Goal: Information Seeking & Learning: Learn about a topic

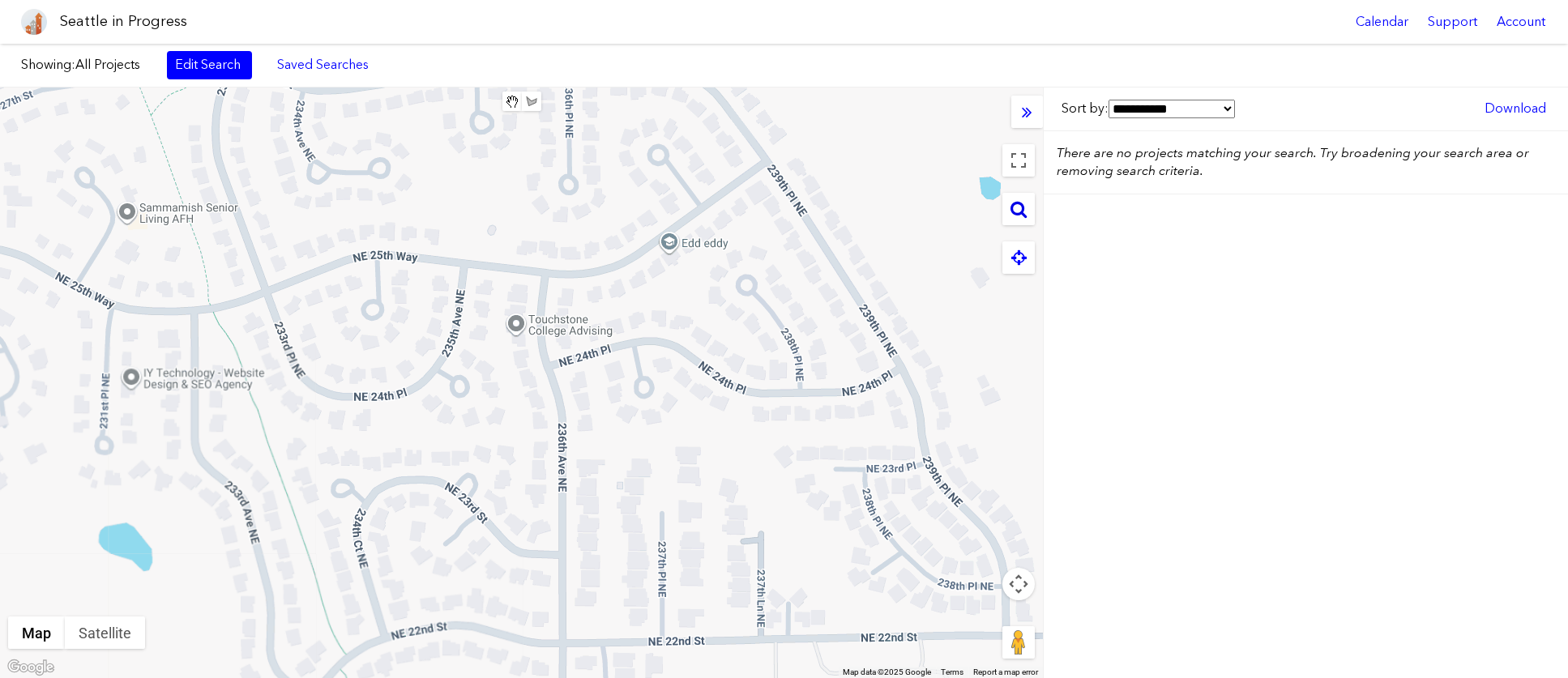
click at [1022, 214] on icon at bounding box center [1018, 209] width 16 height 18
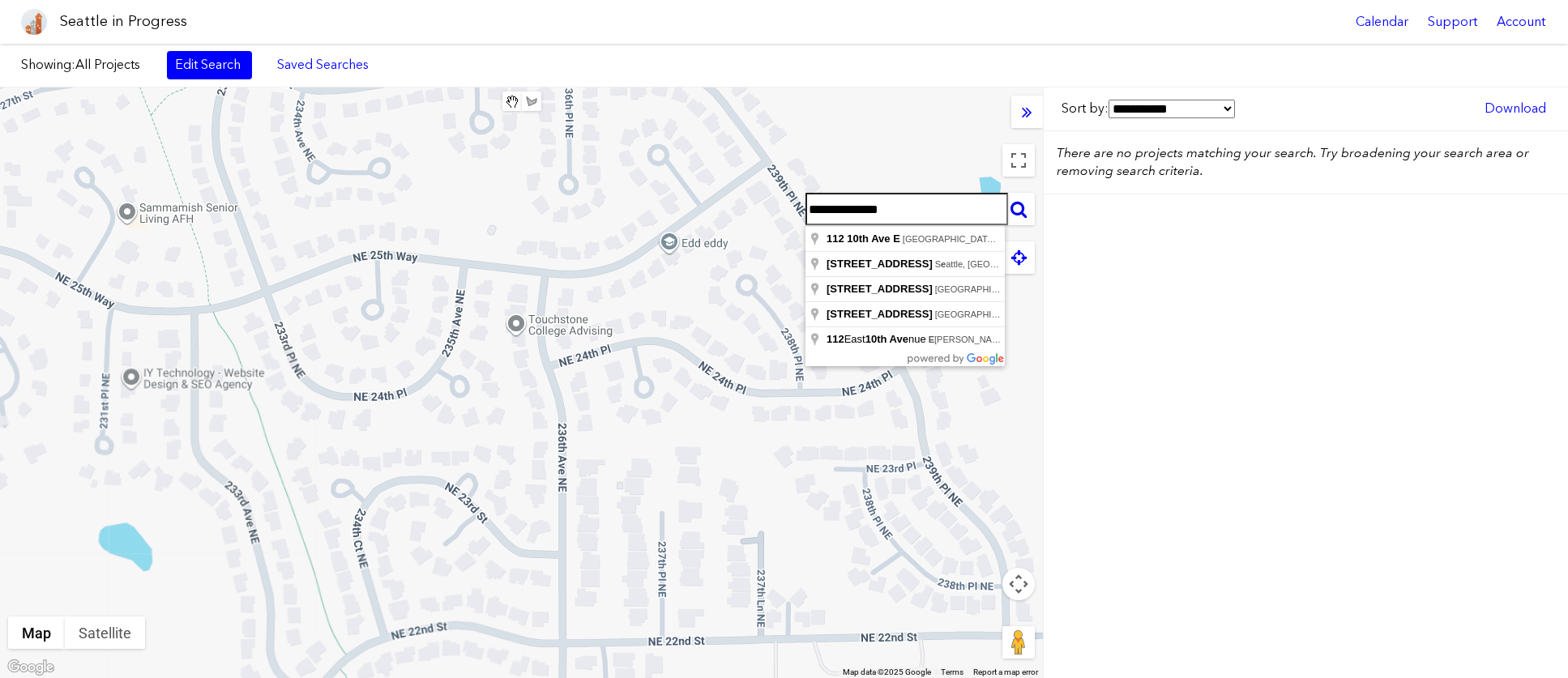
type input "**********"
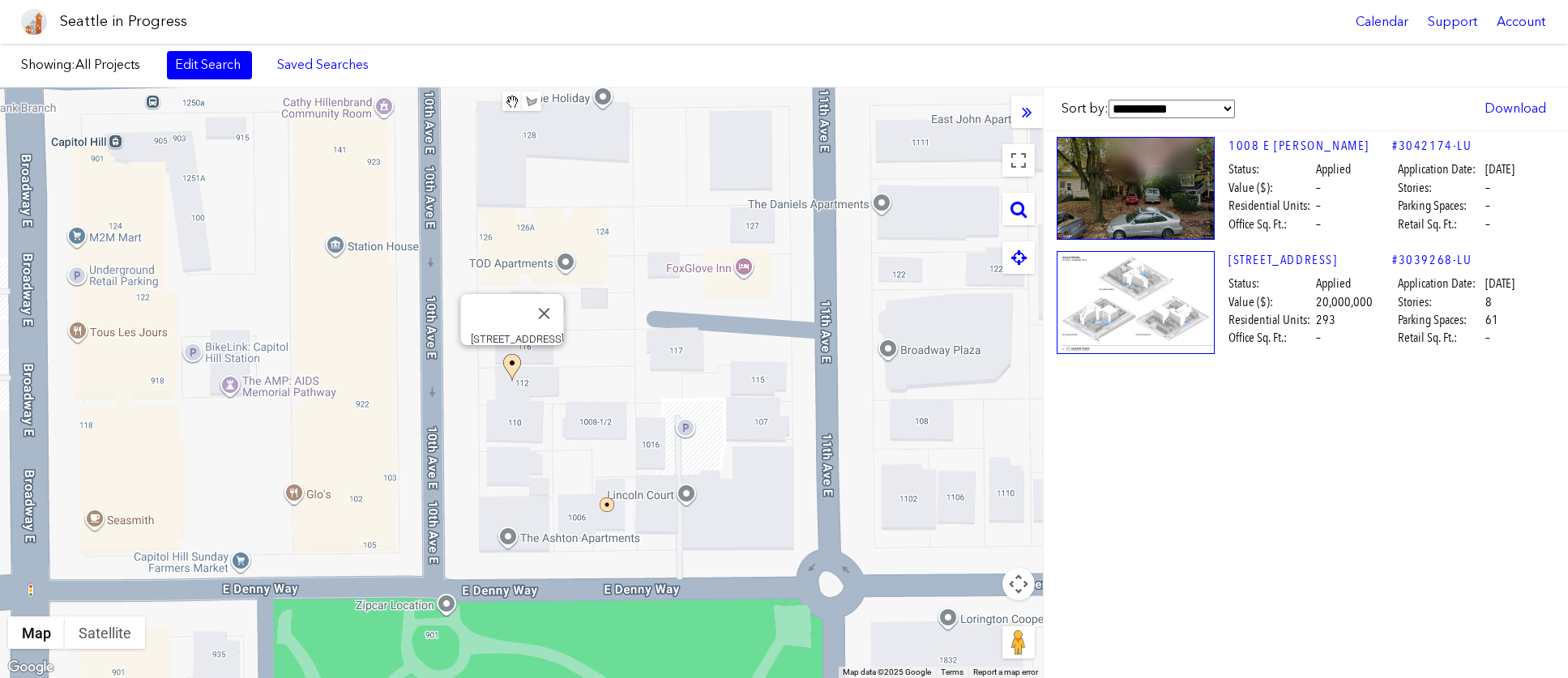
click at [515, 359] on img at bounding box center [512, 368] width 18 height 28
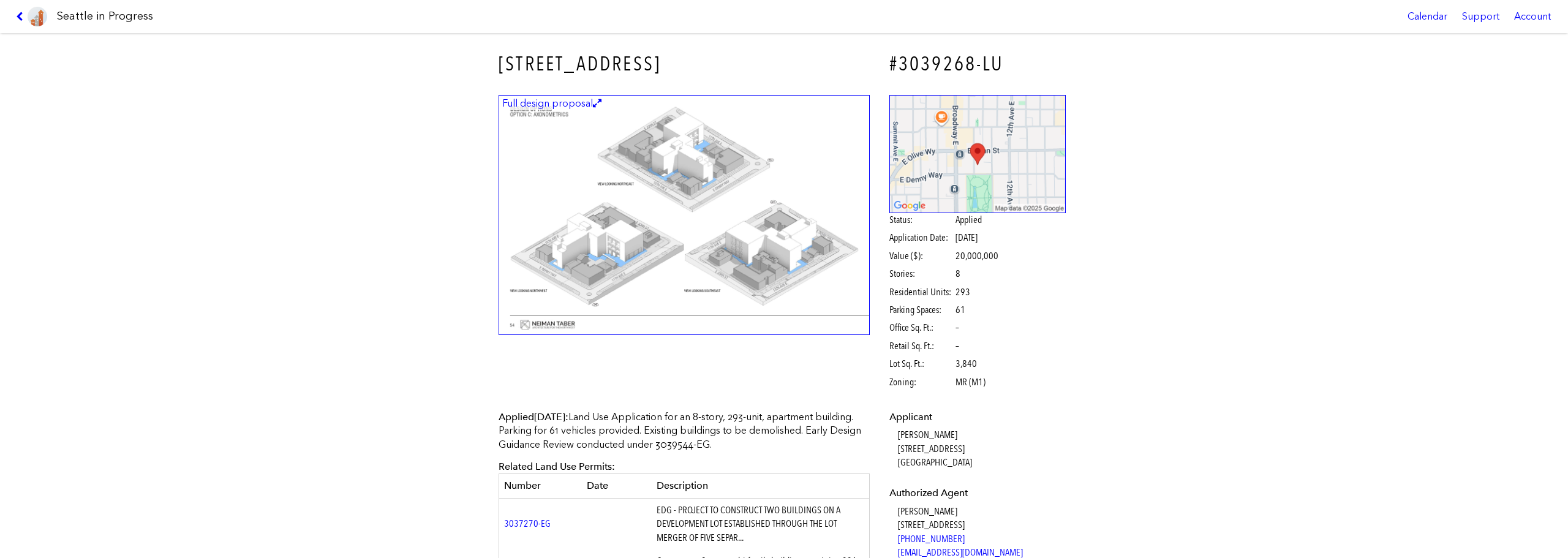
click at [561, 101] on figcaption "Full design proposal" at bounding box center [552, 103] width 103 height 14
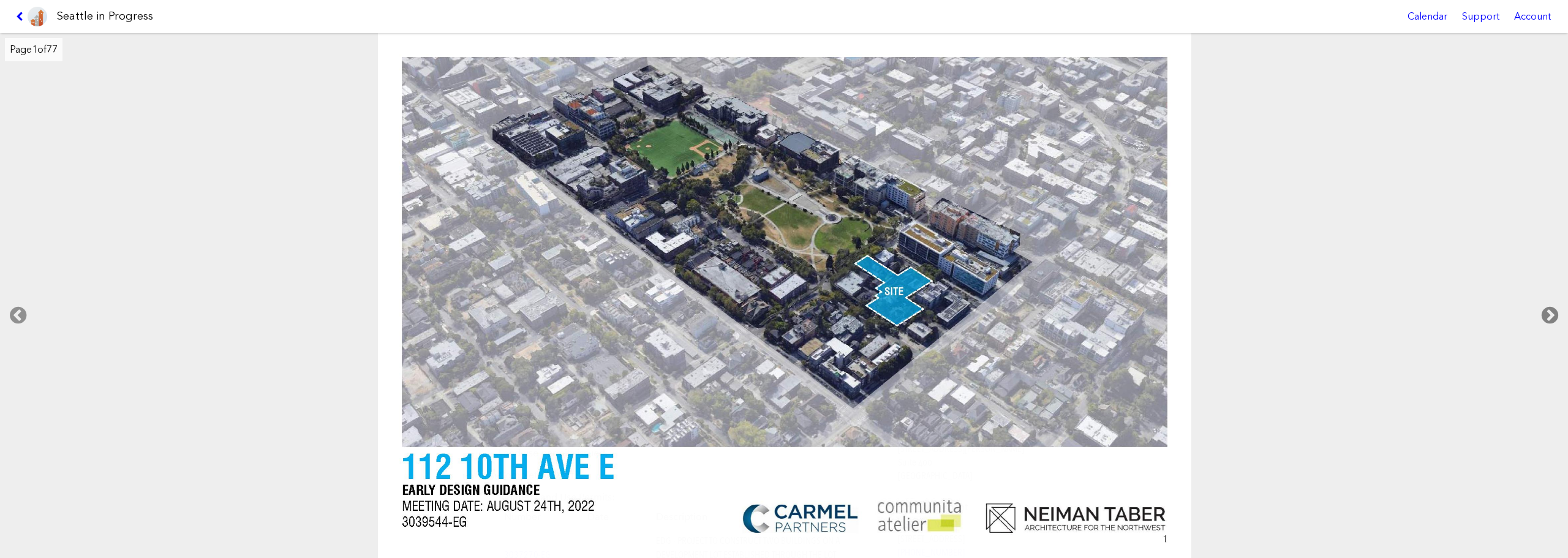
click at [1185, 314] on icon at bounding box center [1550, 315] width 36 height 39
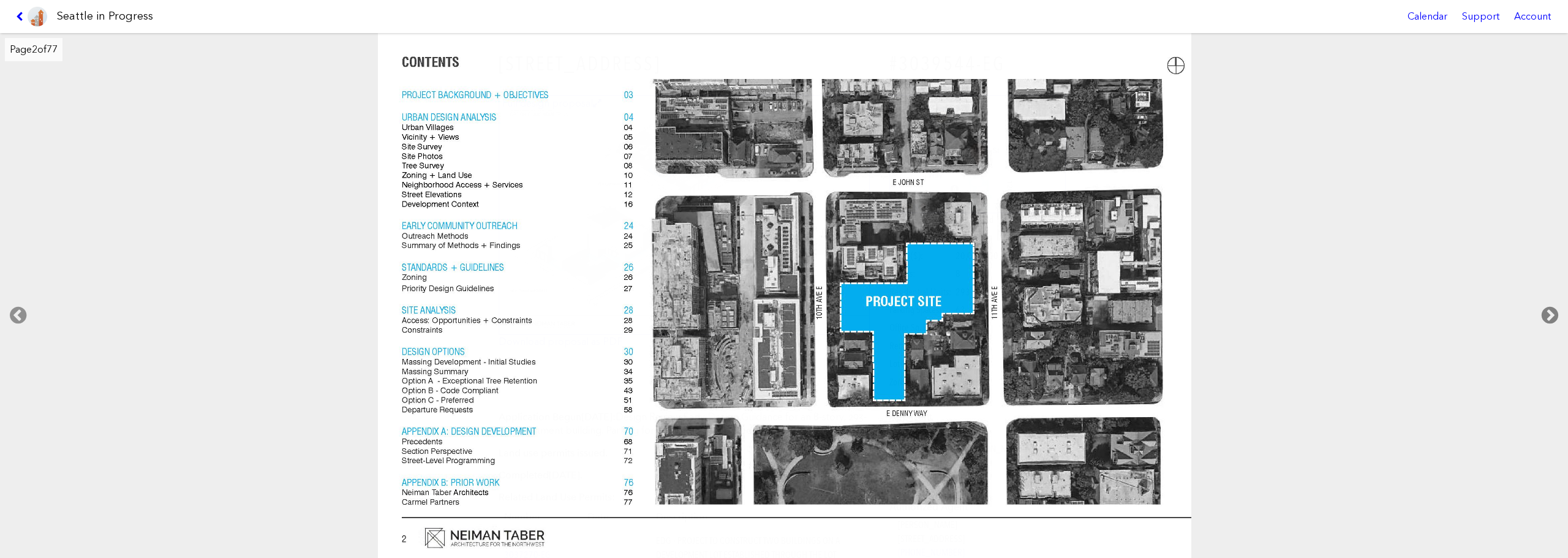
click at [1185, 314] on icon at bounding box center [1550, 315] width 36 height 39
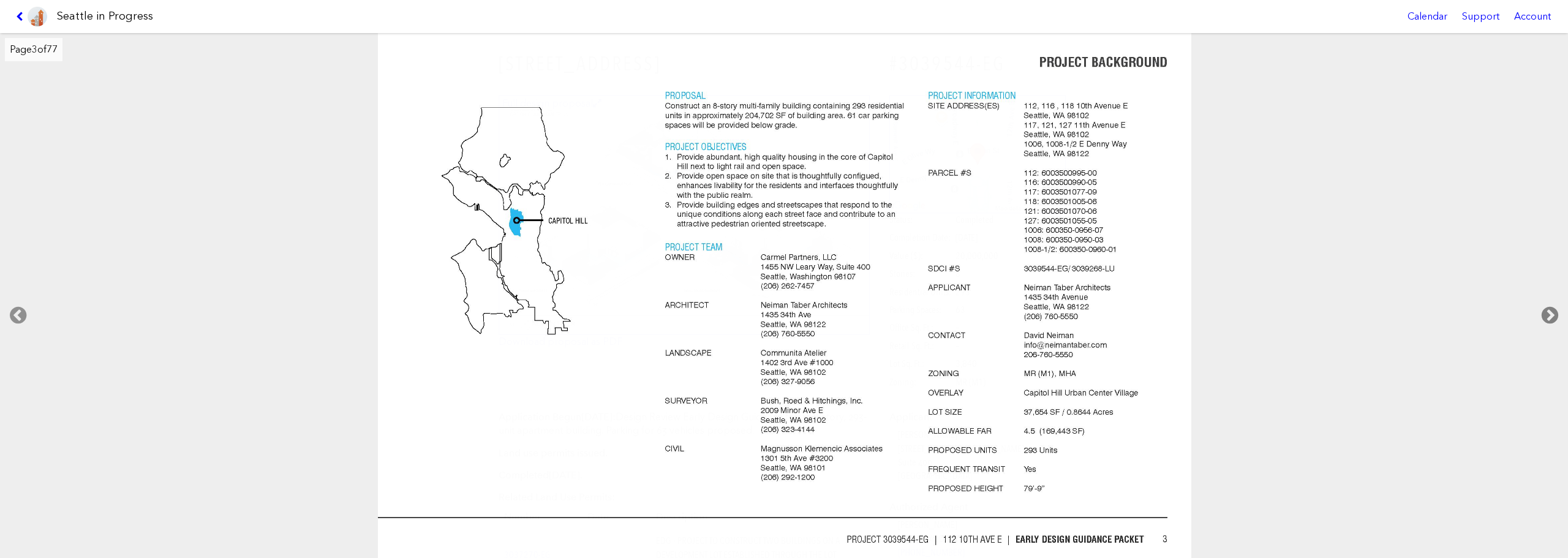
click at [1185, 314] on icon at bounding box center [1550, 315] width 36 height 39
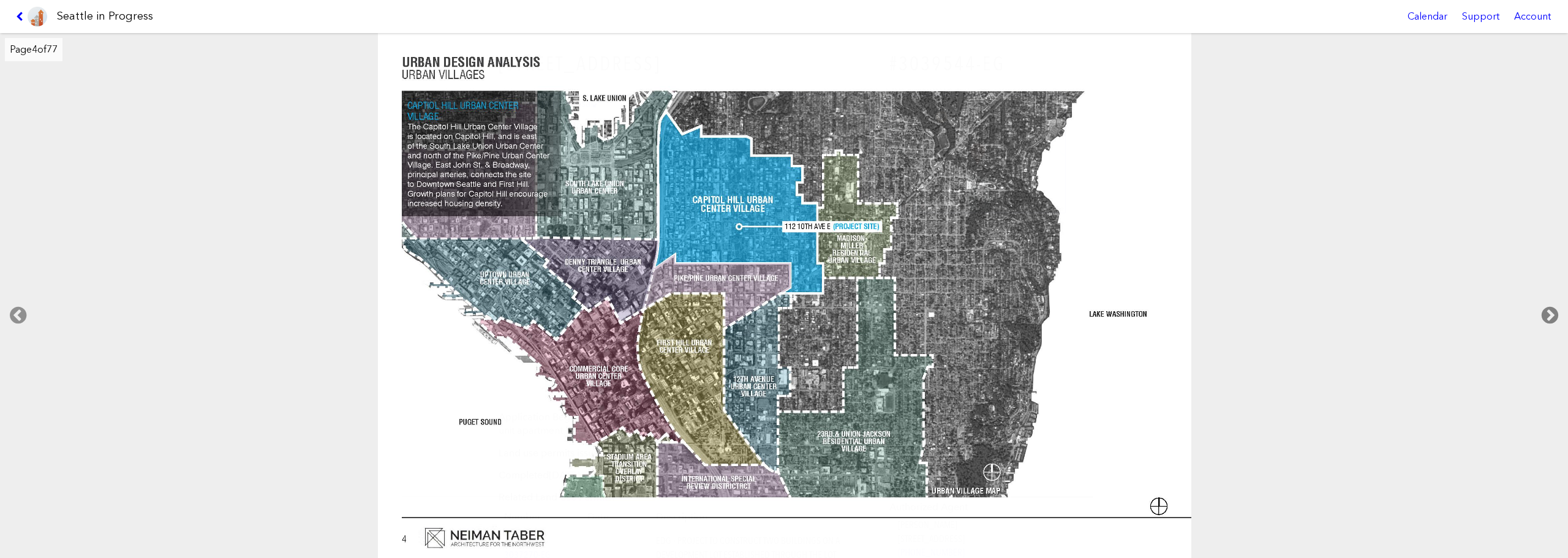
click at [1185, 314] on icon at bounding box center [1550, 315] width 36 height 39
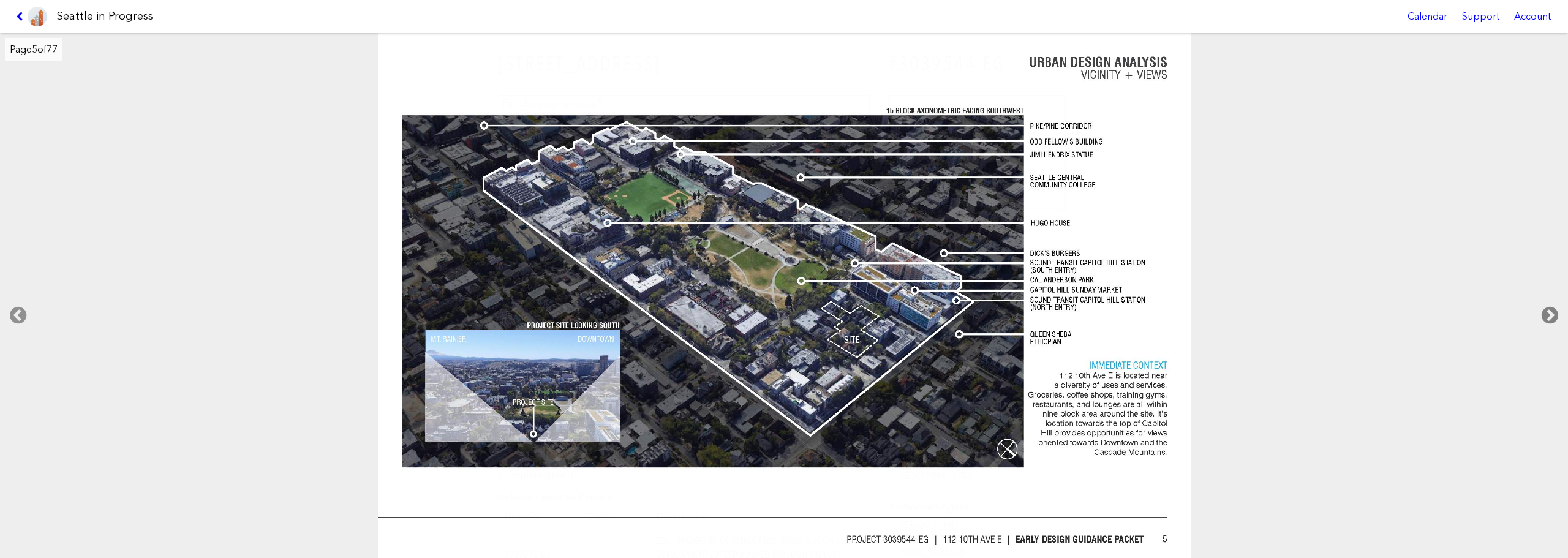
click at [1185, 314] on icon at bounding box center [1550, 315] width 36 height 39
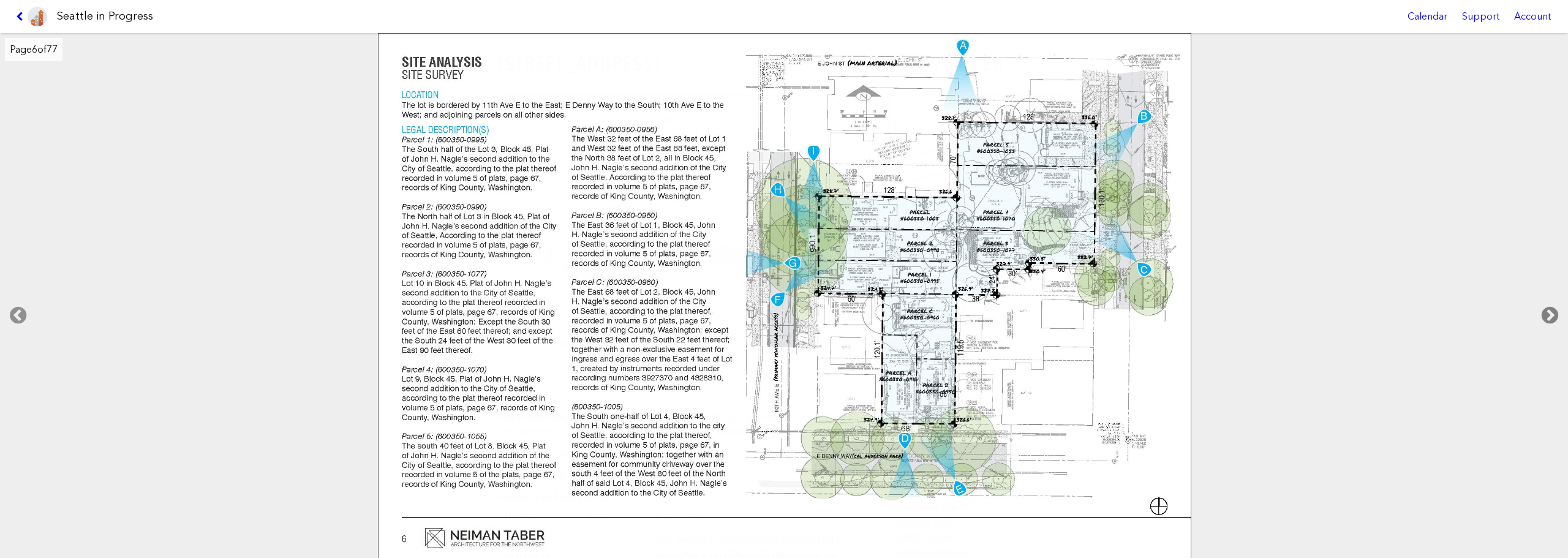
click at [1185, 314] on icon at bounding box center [1550, 315] width 36 height 39
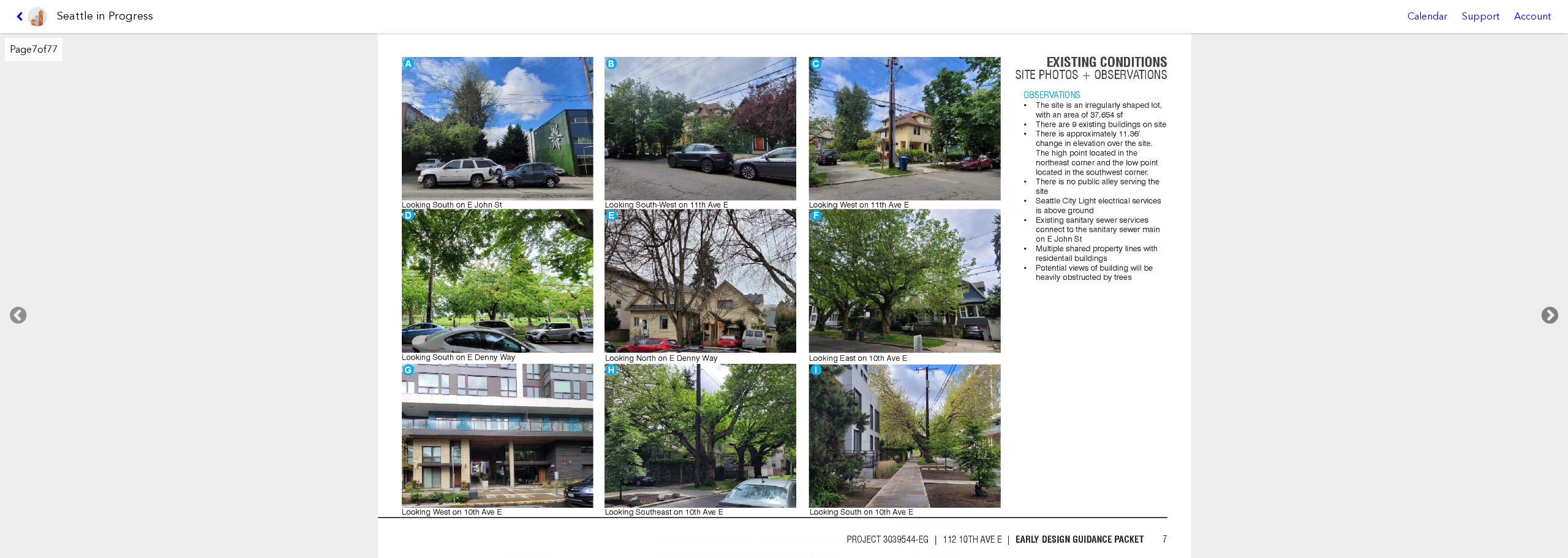
click at [1185, 314] on icon at bounding box center [1550, 315] width 36 height 39
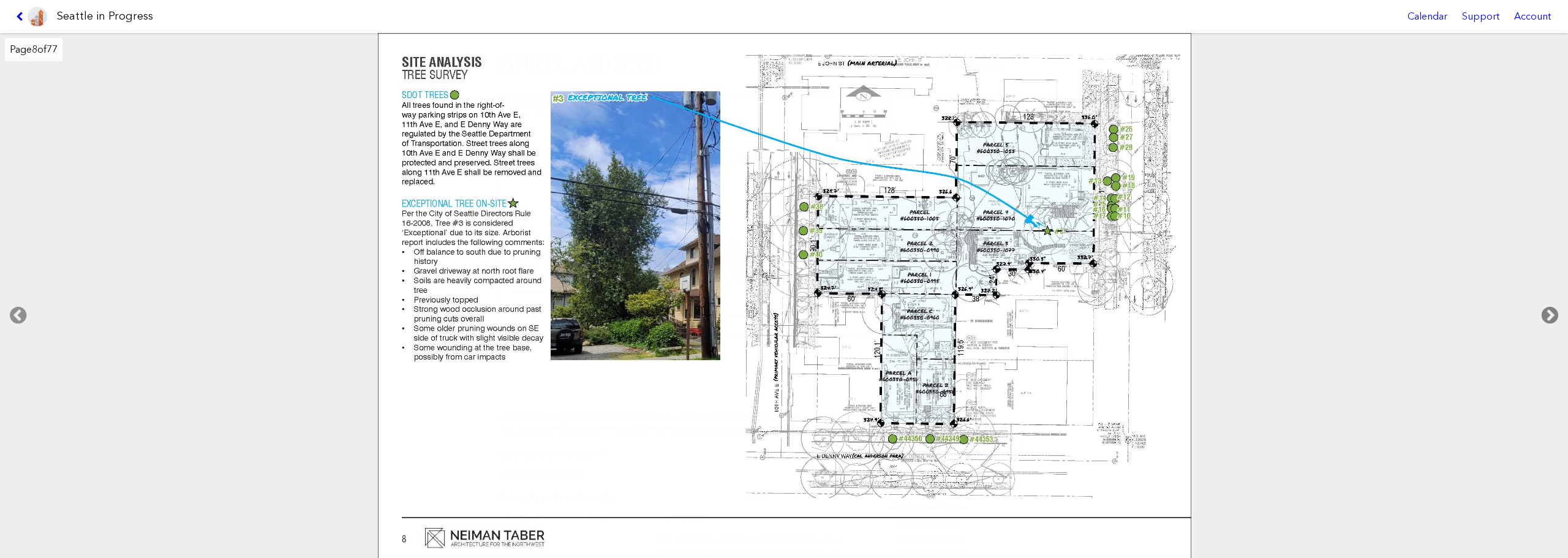
click at [1185, 314] on icon at bounding box center [1550, 315] width 36 height 39
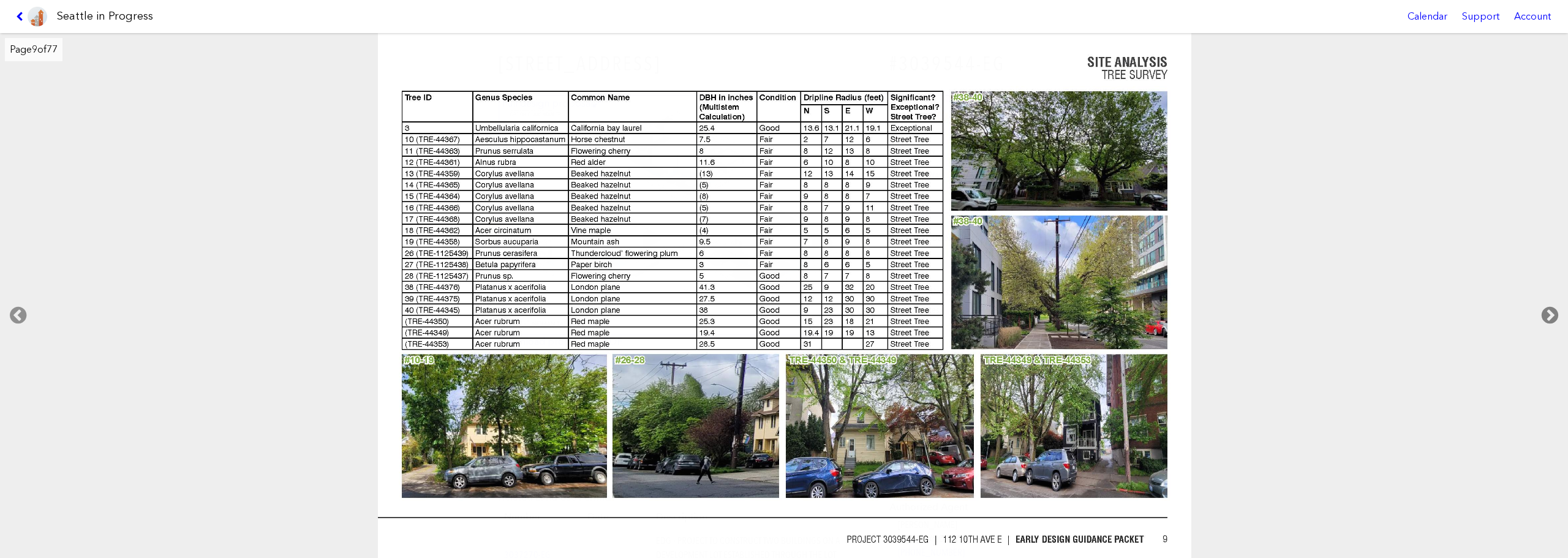
click at [1185, 314] on icon at bounding box center [1550, 315] width 36 height 39
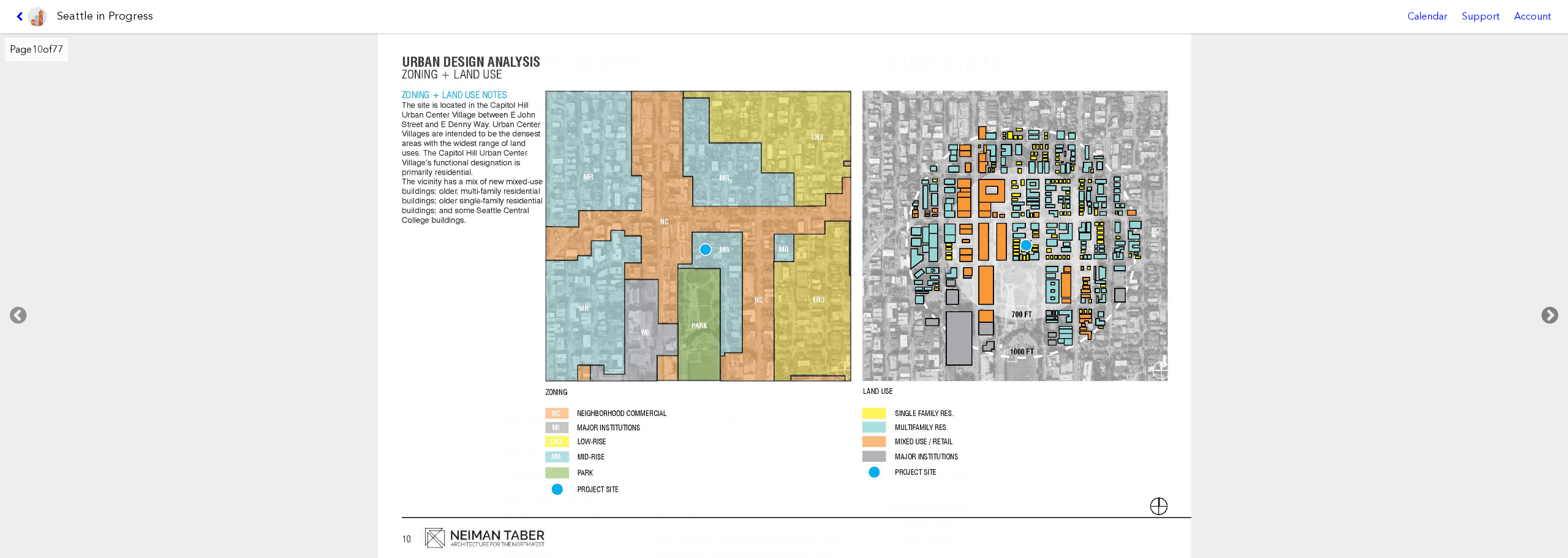
click at [1185, 314] on icon at bounding box center [1550, 315] width 36 height 39
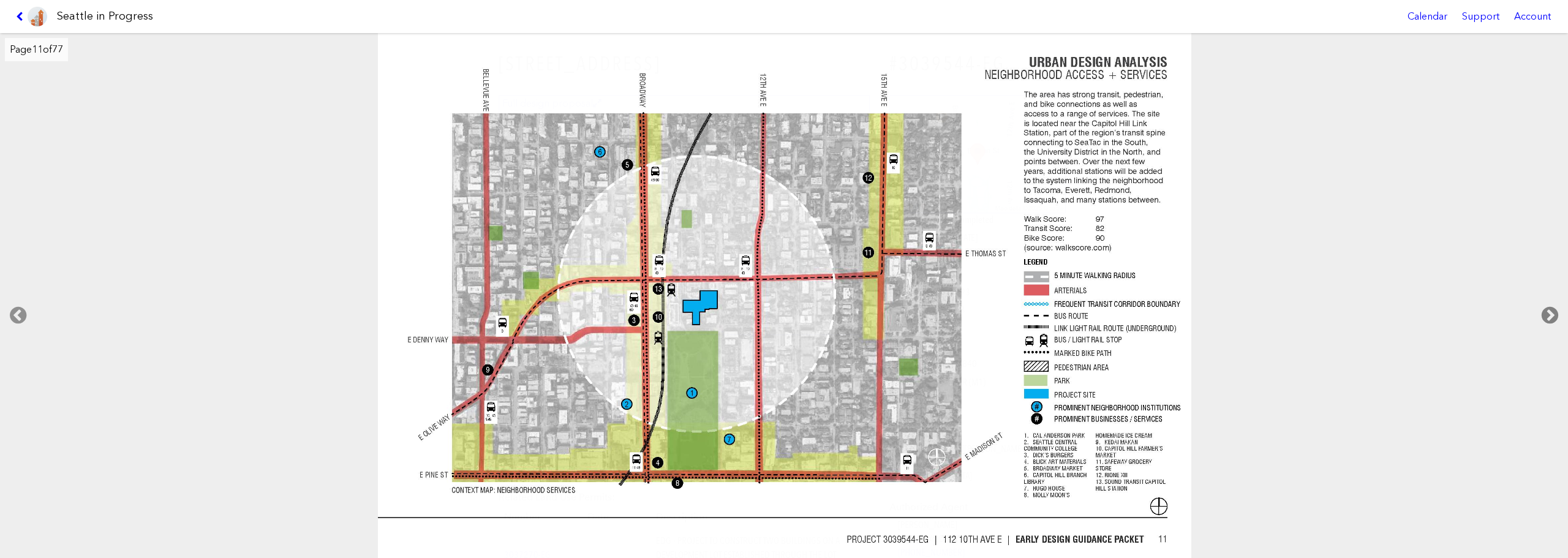
click at [1185, 314] on icon at bounding box center [1550, 315] width 36 height 39
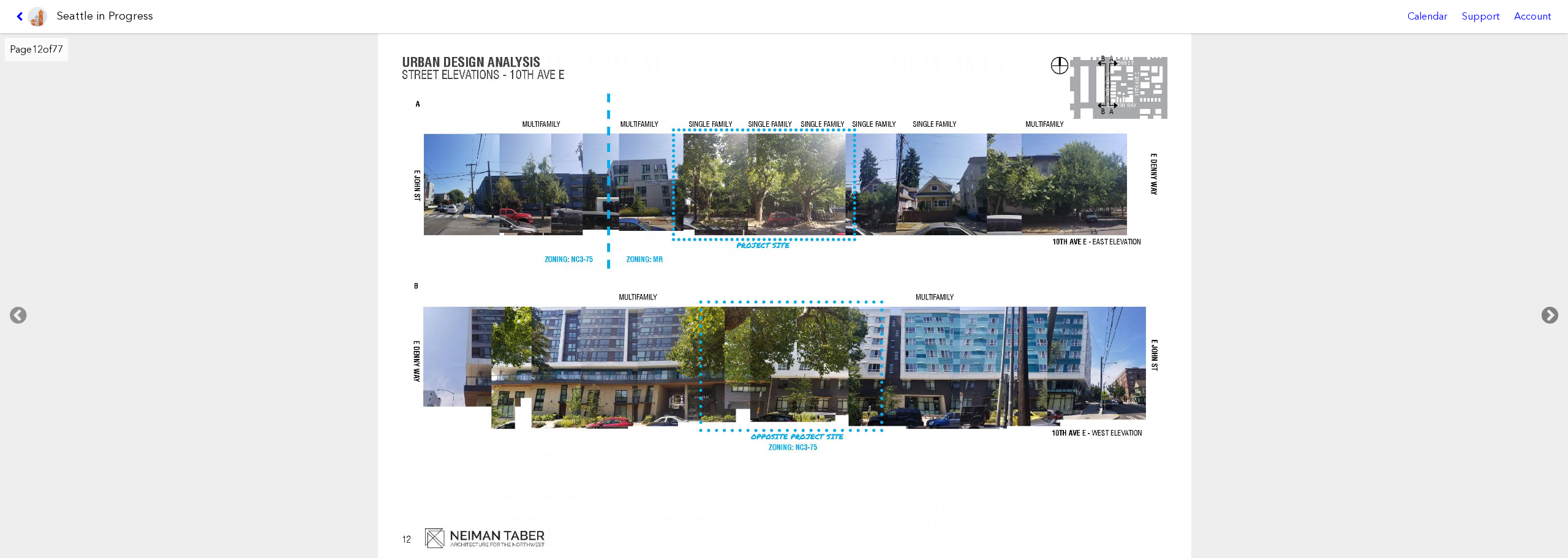
click at [1185, 314] on icon at bounding box center [1550, 315] width 36 height 39
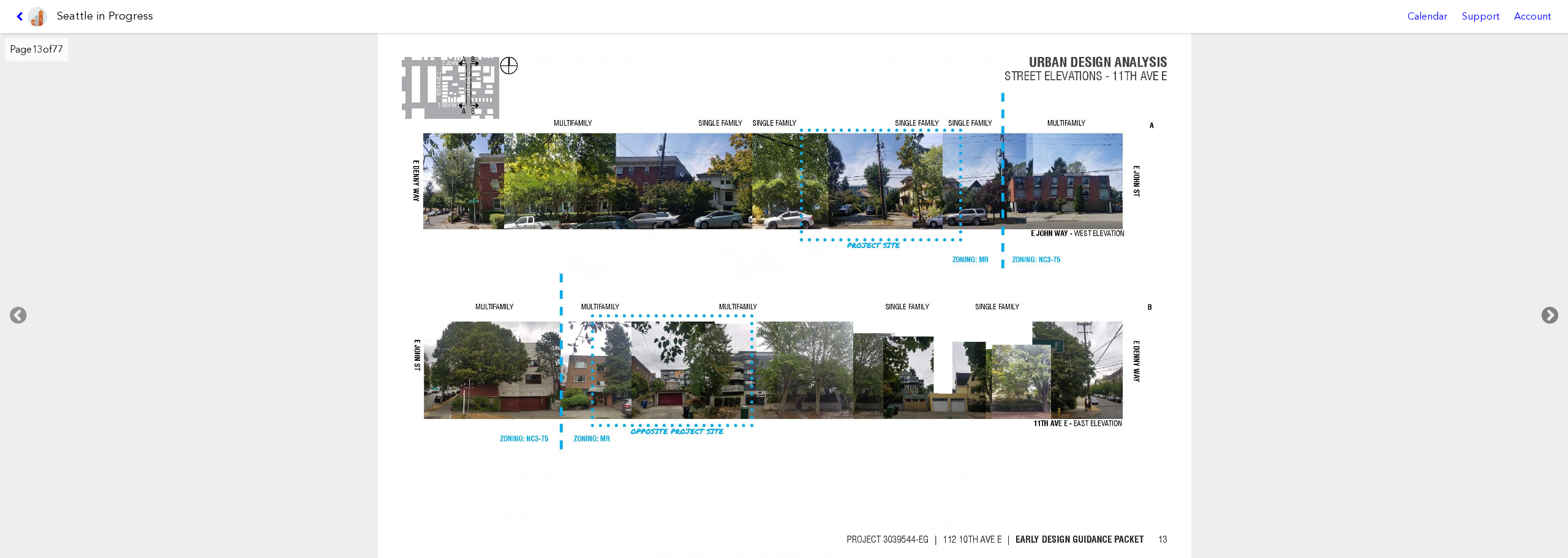
click at [1185, 314] on icon at bounding box center [1550, 315] width 36 height 39
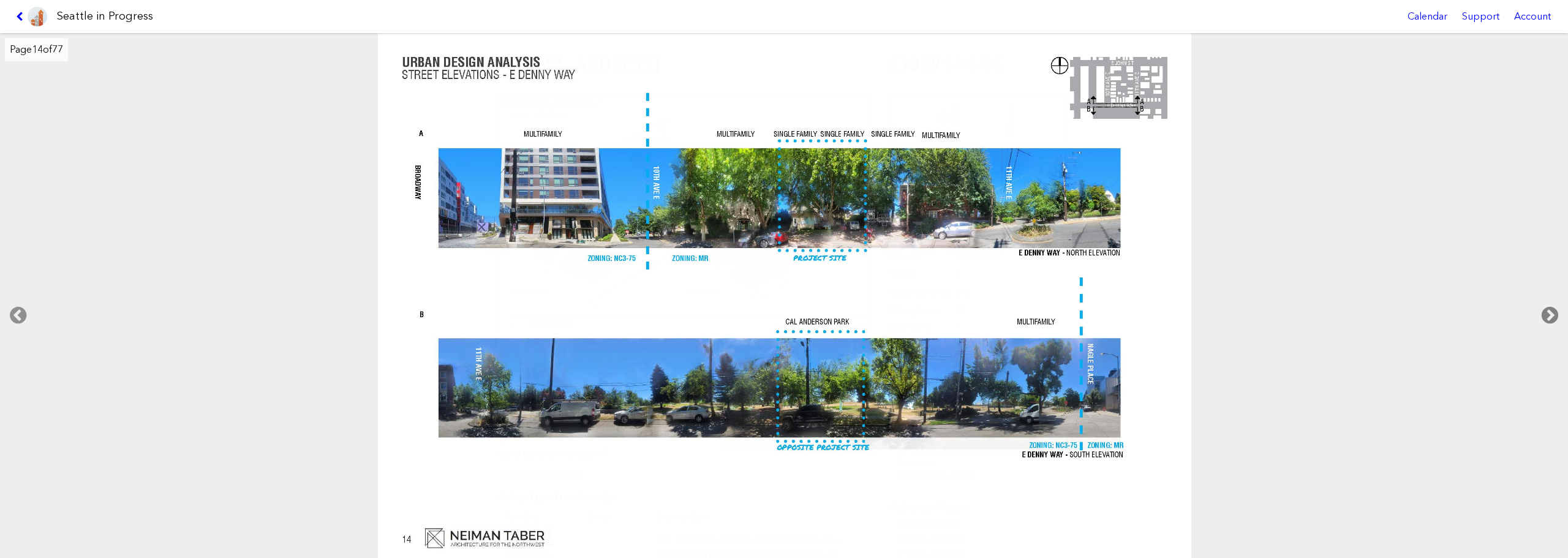
click at [1185, 314] on icon at bounding box center [1550, 315] width 36 height 39
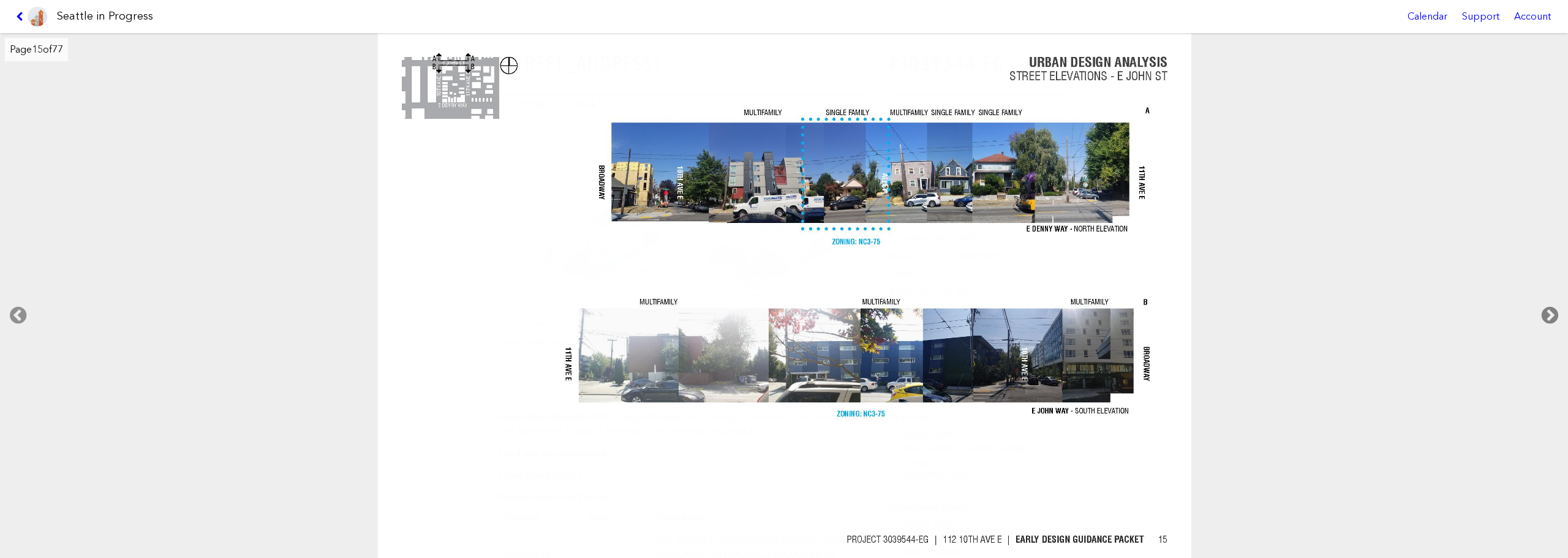
click at [1185, 314] on icon at bounding box center [1550, 315] width 36 height 39
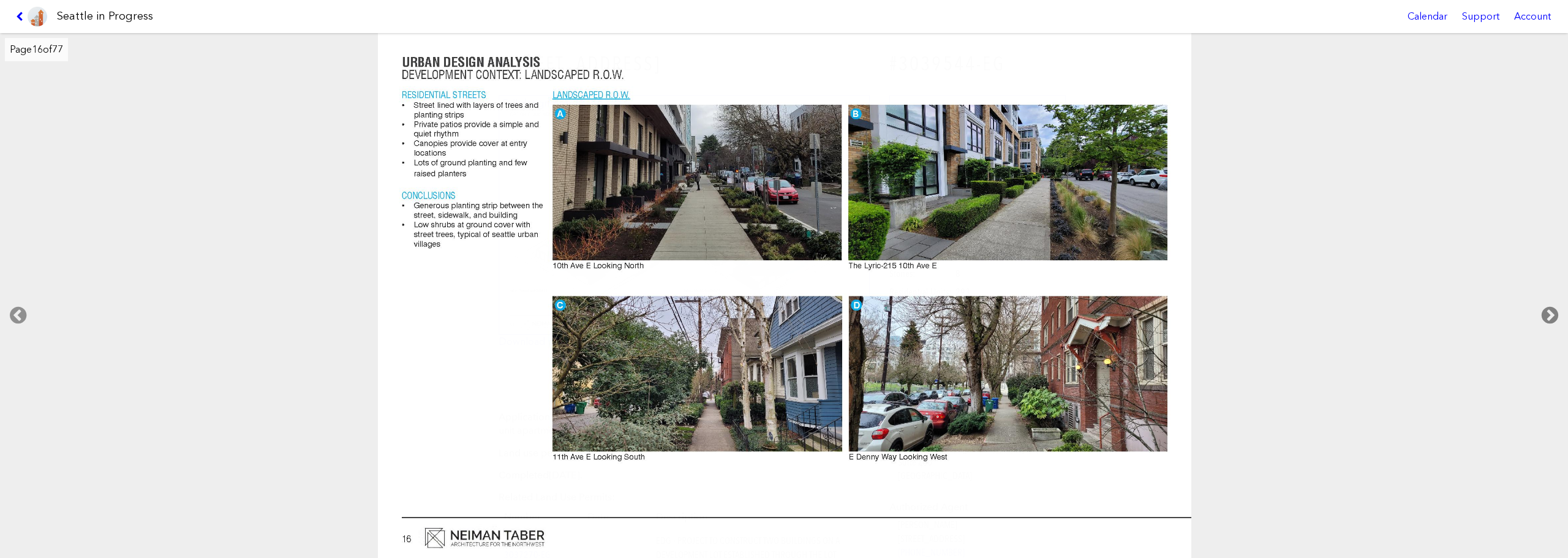
click at [1185, 314] on icon at bounding box center [1550, 315] width 36 height 39
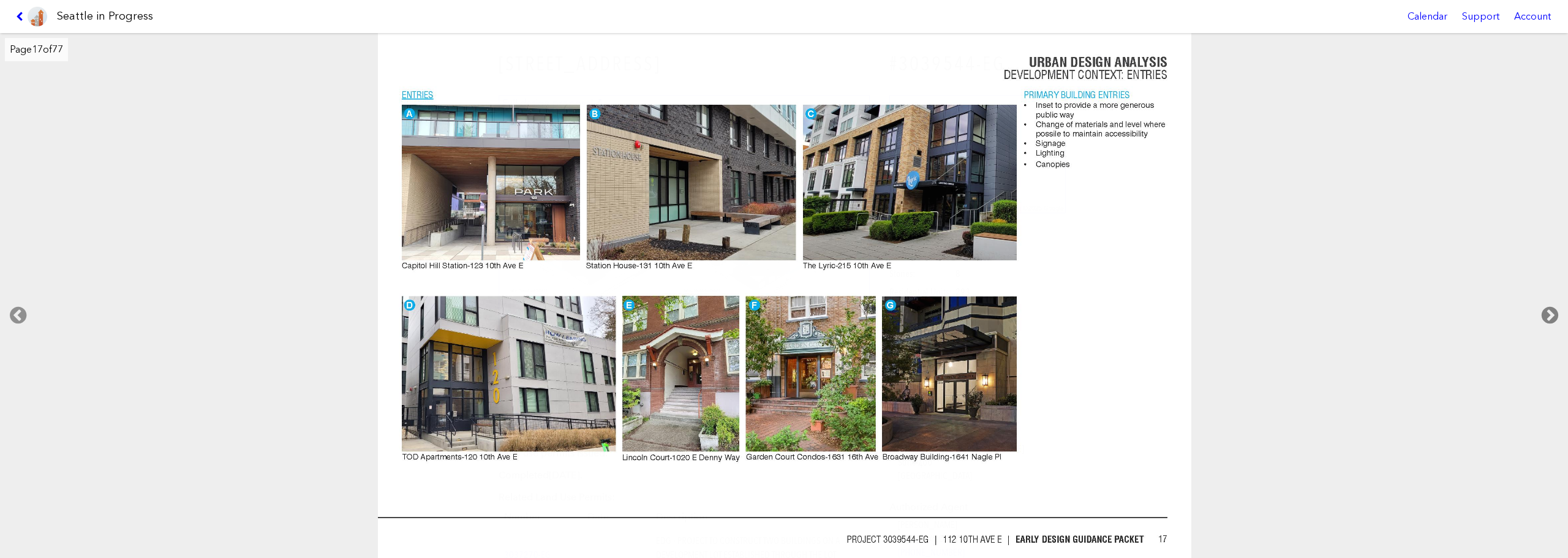
click at [1185, 314] on icon at bounding box center [1550, 315] width 36 height 39
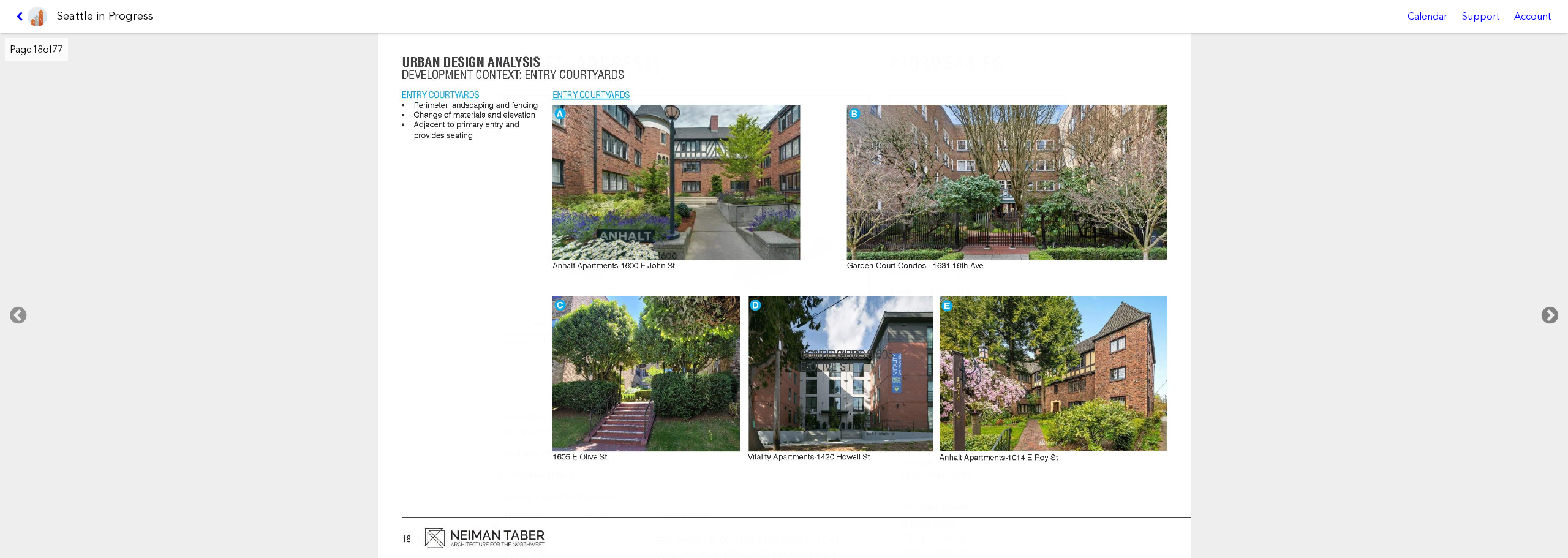
click at [1185, 314] on icon at bounding box center [1550, 315] width 36 height 39
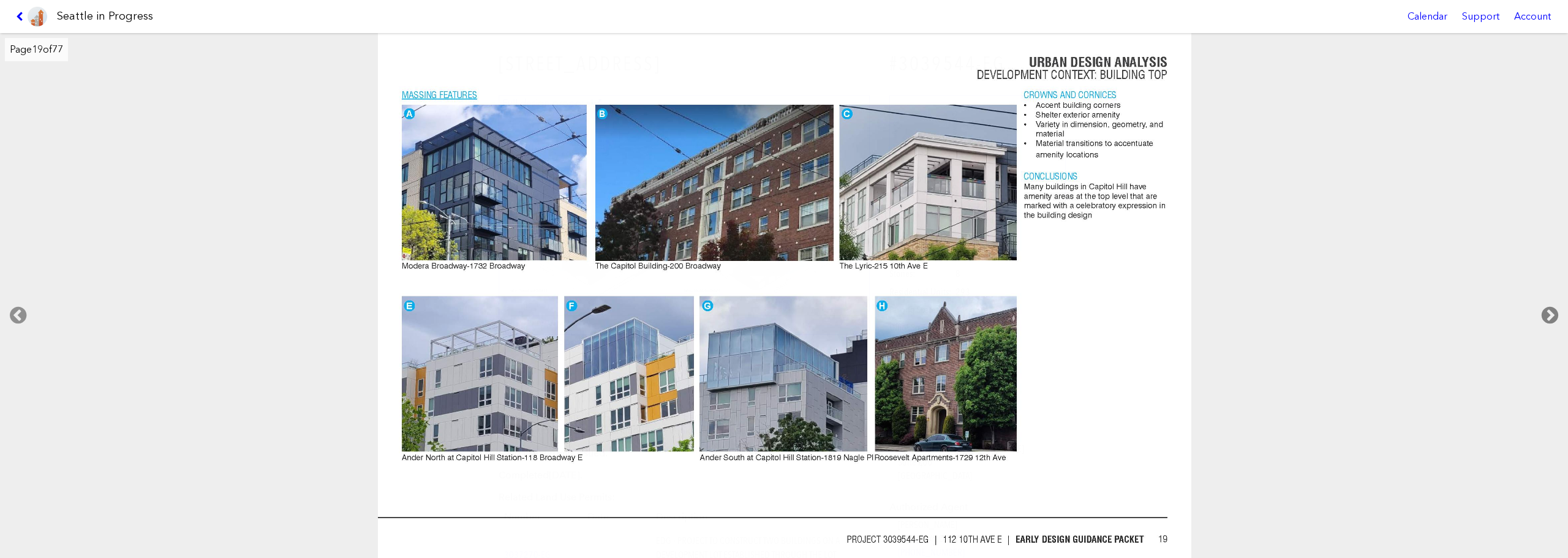
click at [1185, 314] on icon at bounding box center [1550, 315] width 36 height 39
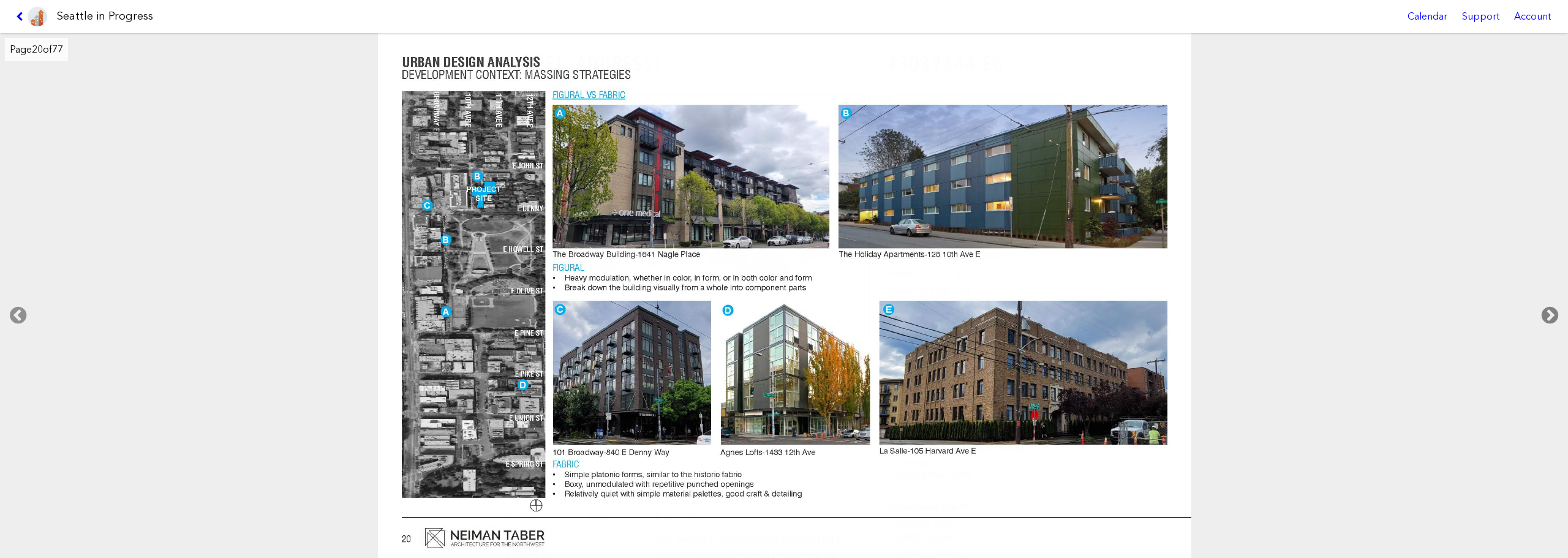
click at [1185, 314] on icon at bounding box center [1550, 315] width 36 height 39
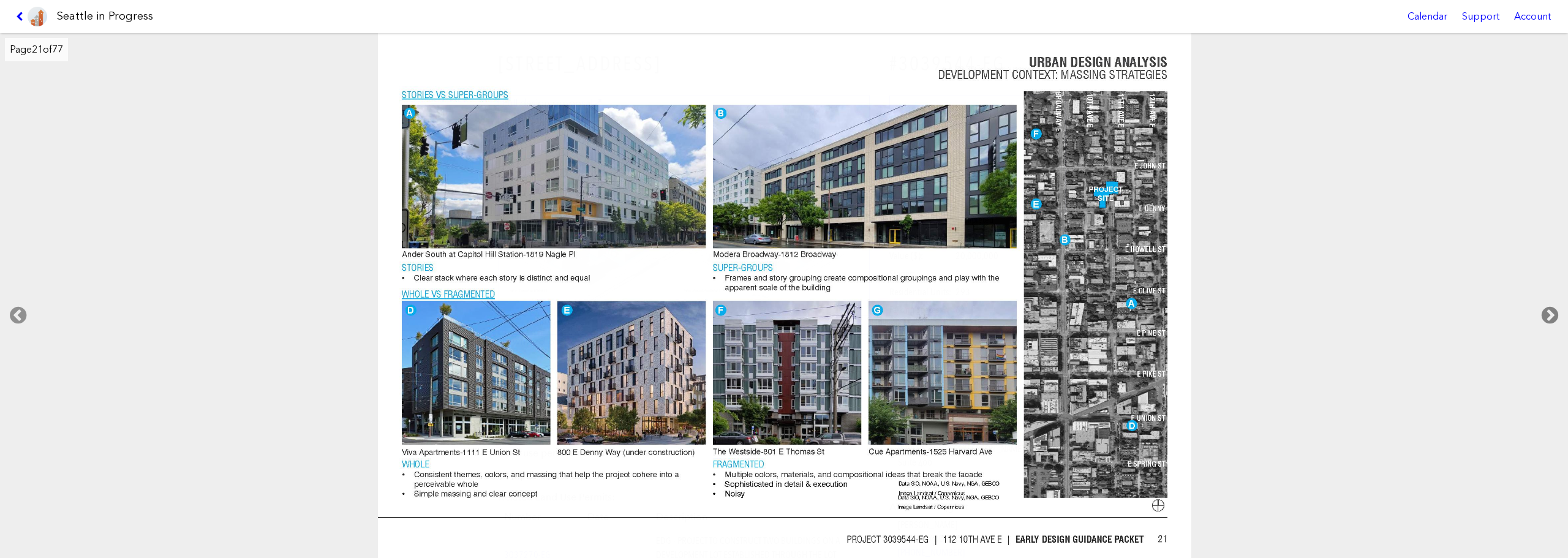
click at [1185, 314] on icon at bounding box center [1550, 315] width 36 height 39
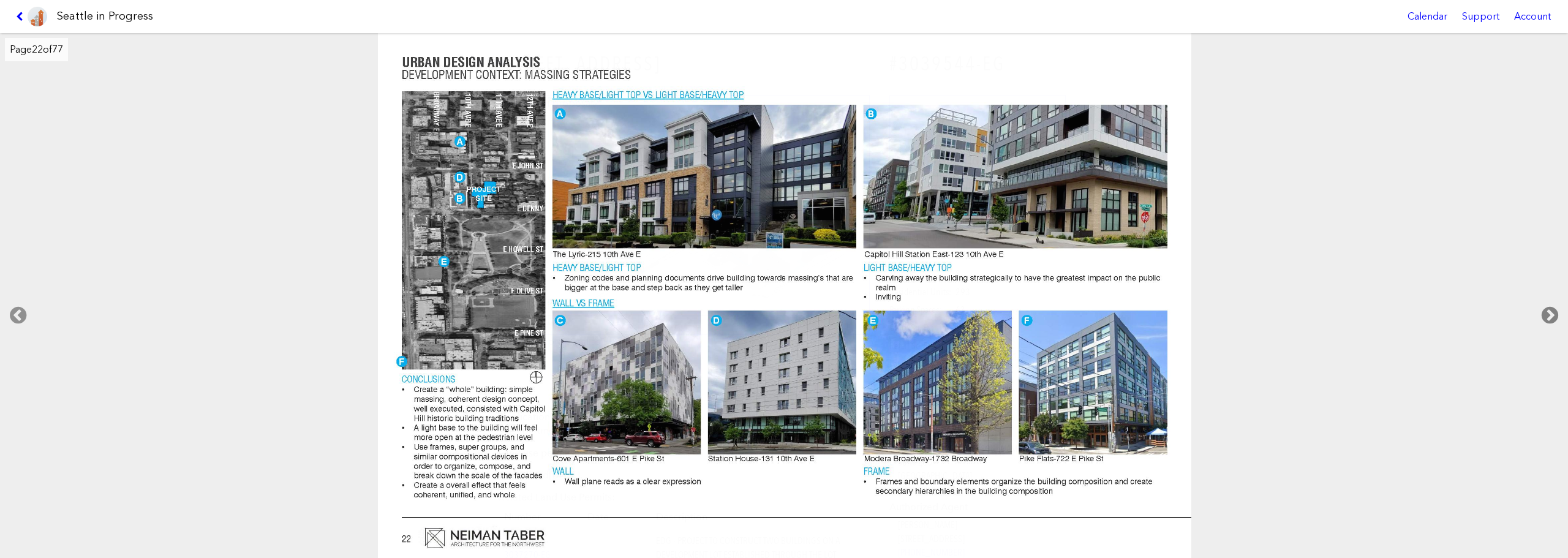
click at [1185, 314] on icon at bounding box center [1550, 315] width 36 height 39
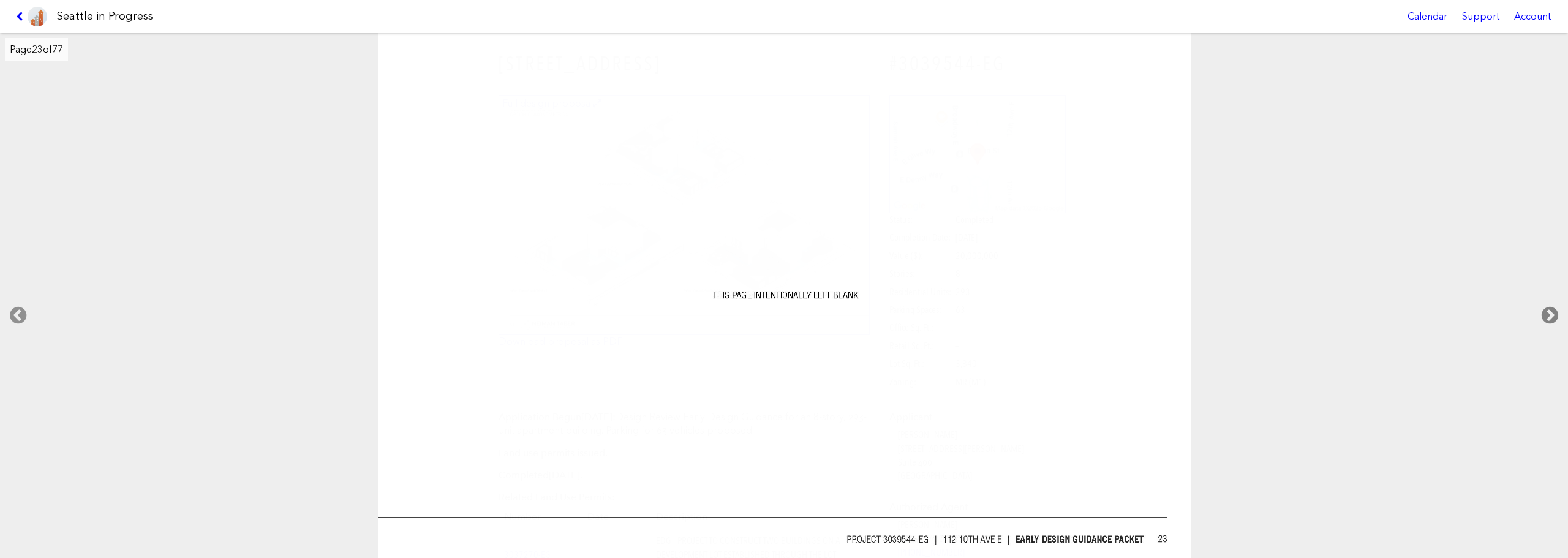
click at [1185, 314] on icon at bounding box center [1550, 315] width 36 height 39
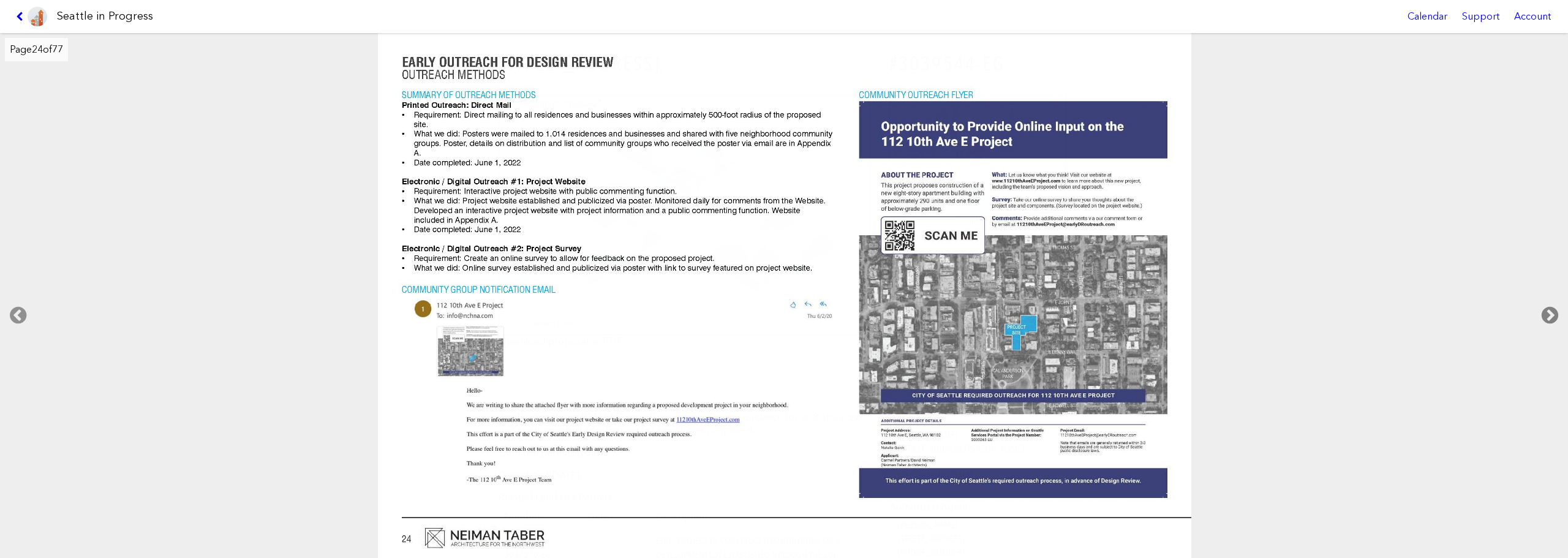
click at [1185, 314] on icon at bounding box center [1550, 315] width 36 height 39
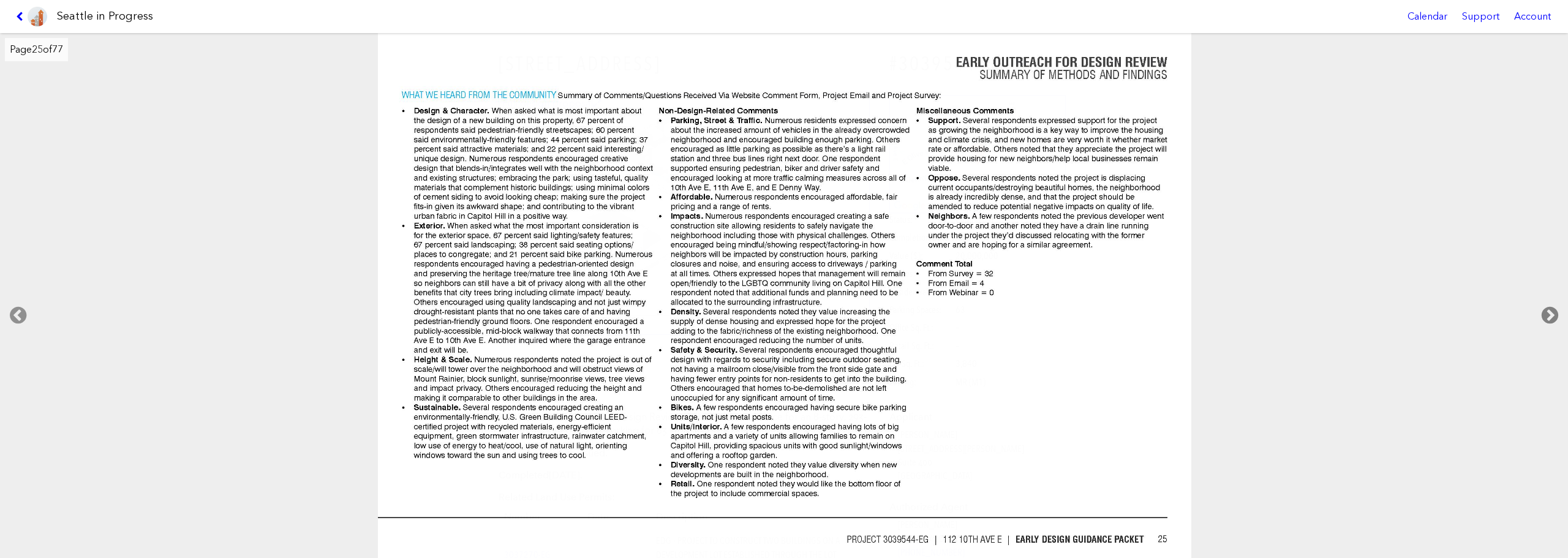
click at [1185, 314] on icon at bounding box center [1550, 315] width 36 height 39
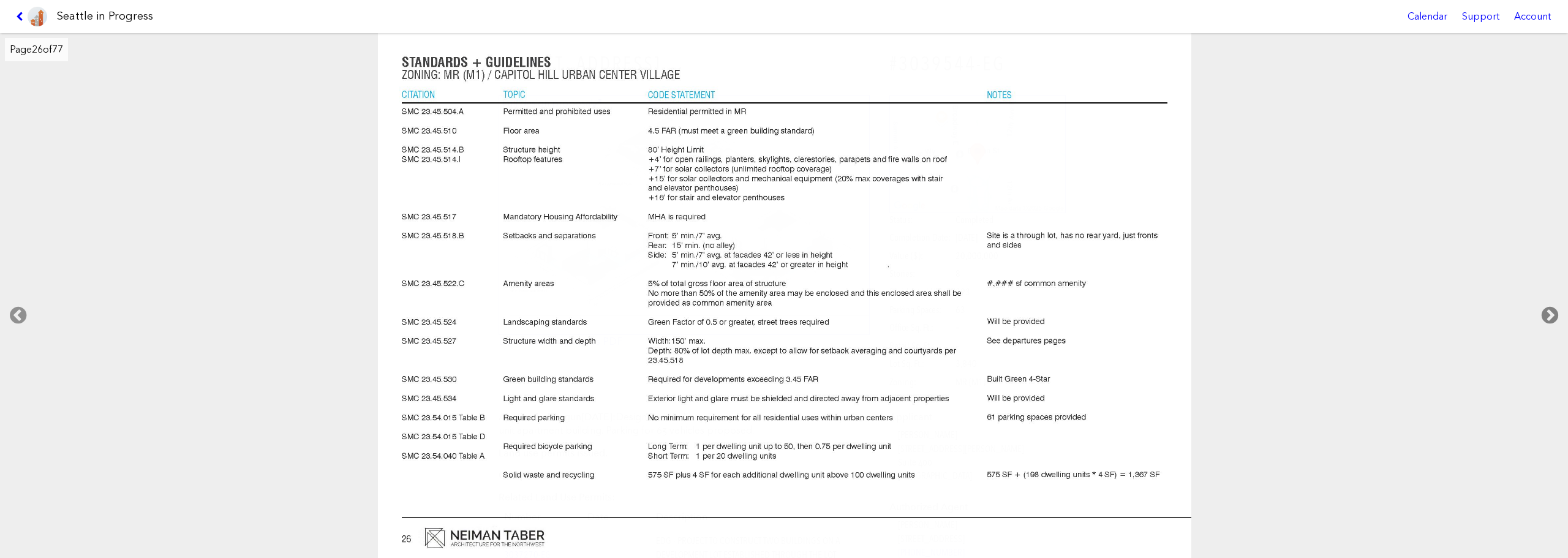
click at [1185, 314] on icon at bounding box center [1550, 315] width 36 height 39
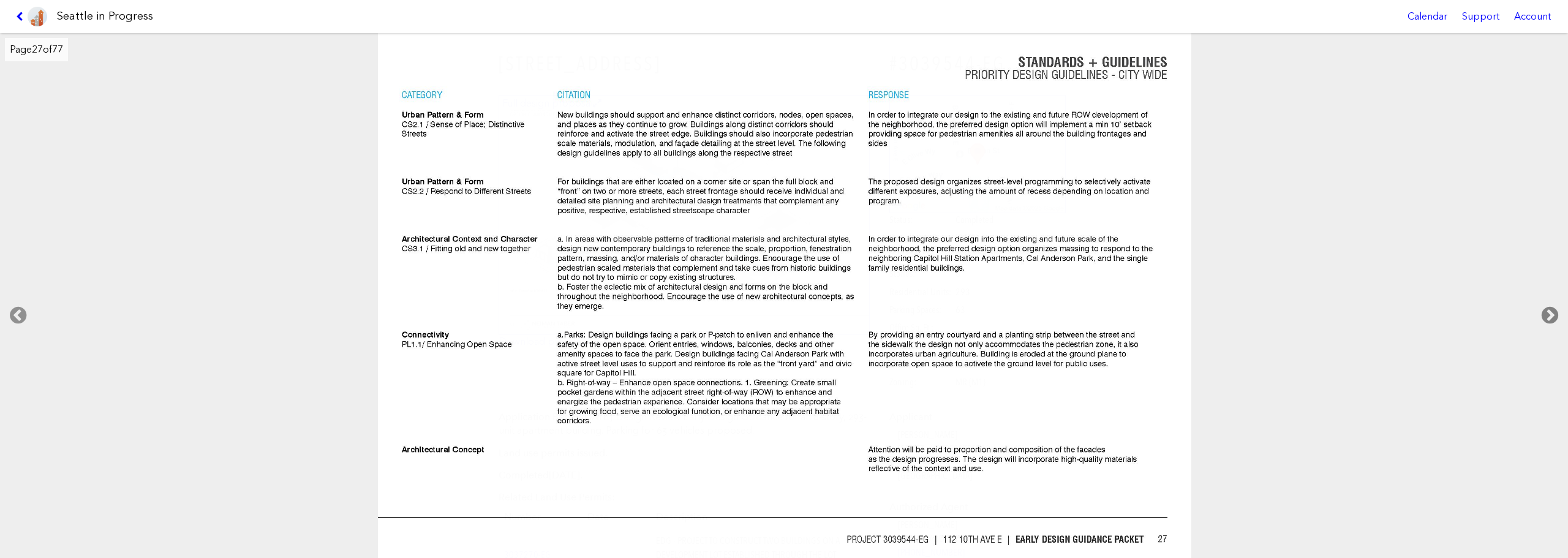
click at [1185, 314] on icon at bounding box center [1550, 315] width 36 height 39
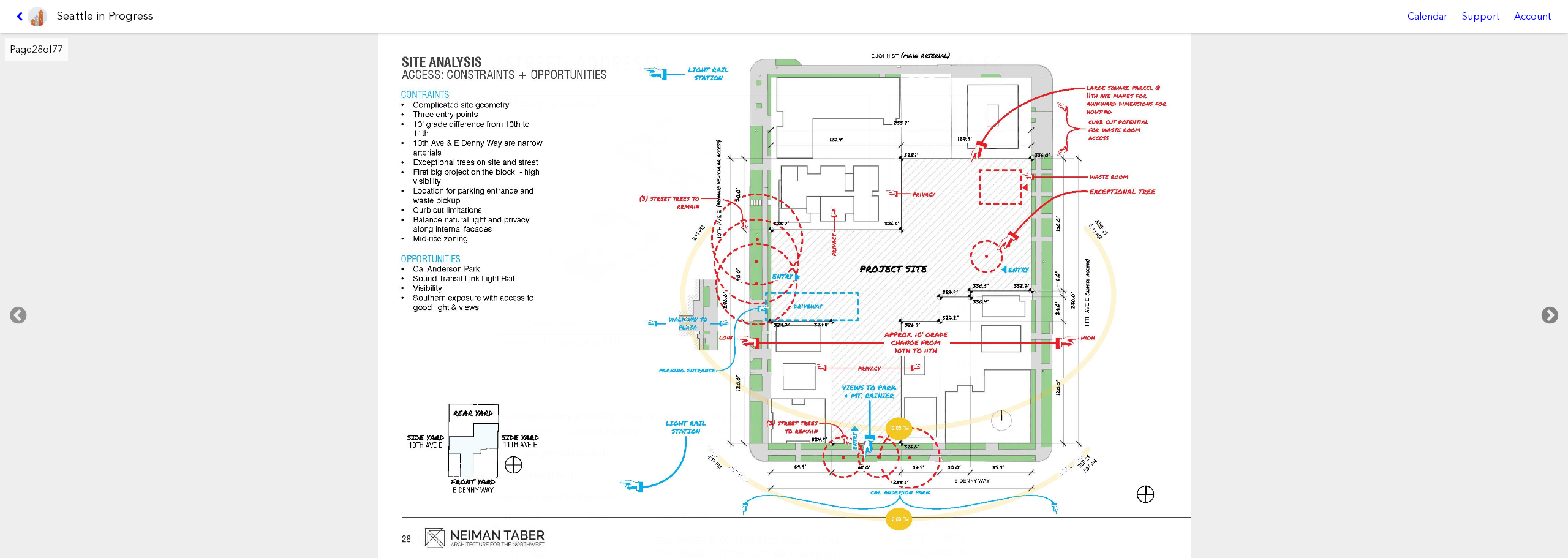
click at [1185, 314] on icon at bounding box center [1550, 315] width 36 height 39
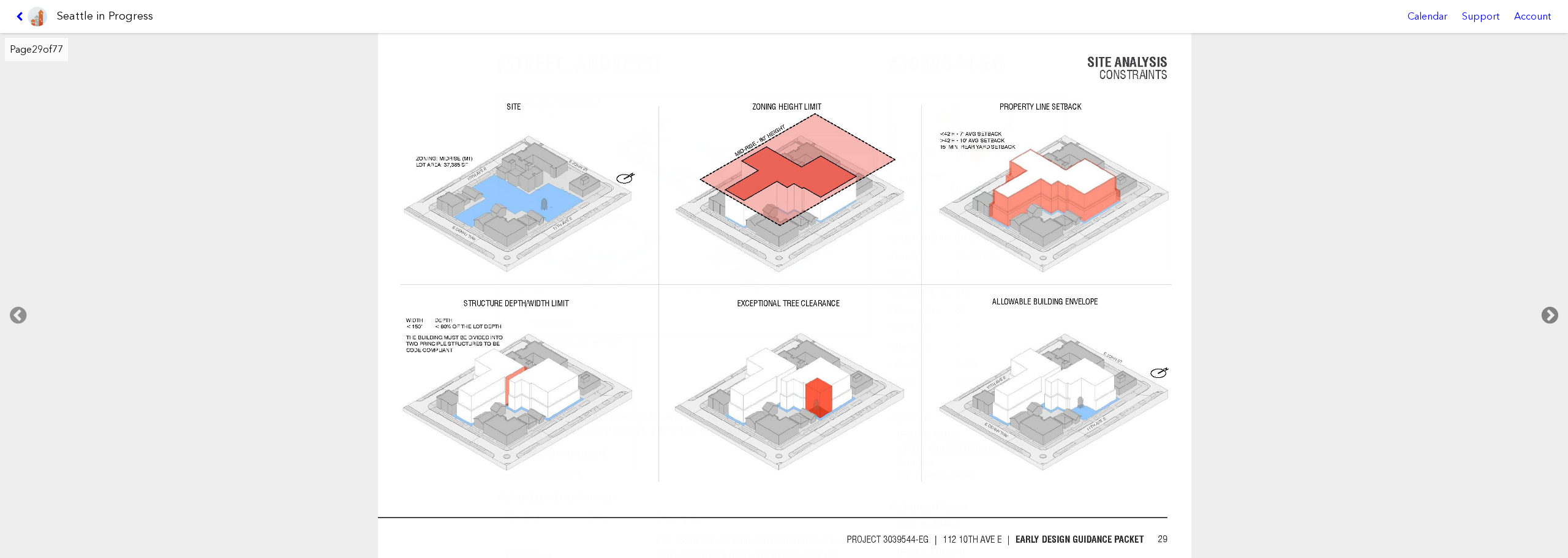
click at [1185, 314] on icon at bounding box center [1550, 315] width 36 height 39
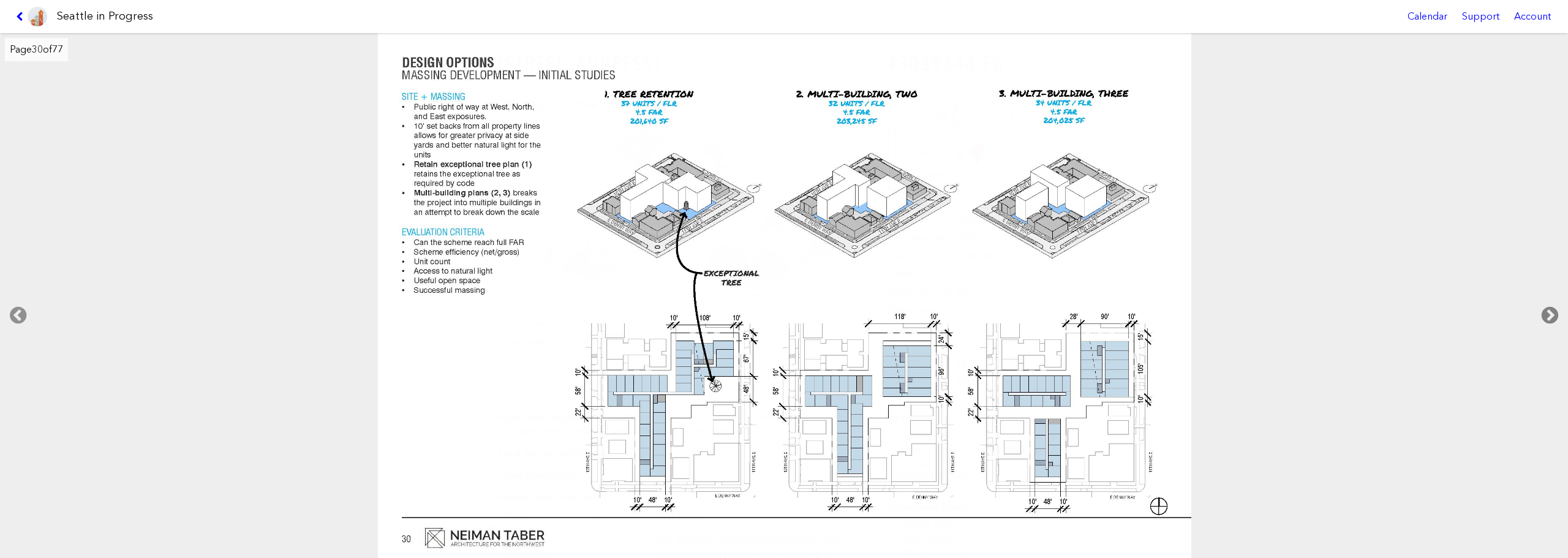
click at [1185, 314] on icon at bounding box center [1550, 315] width 36 height 39
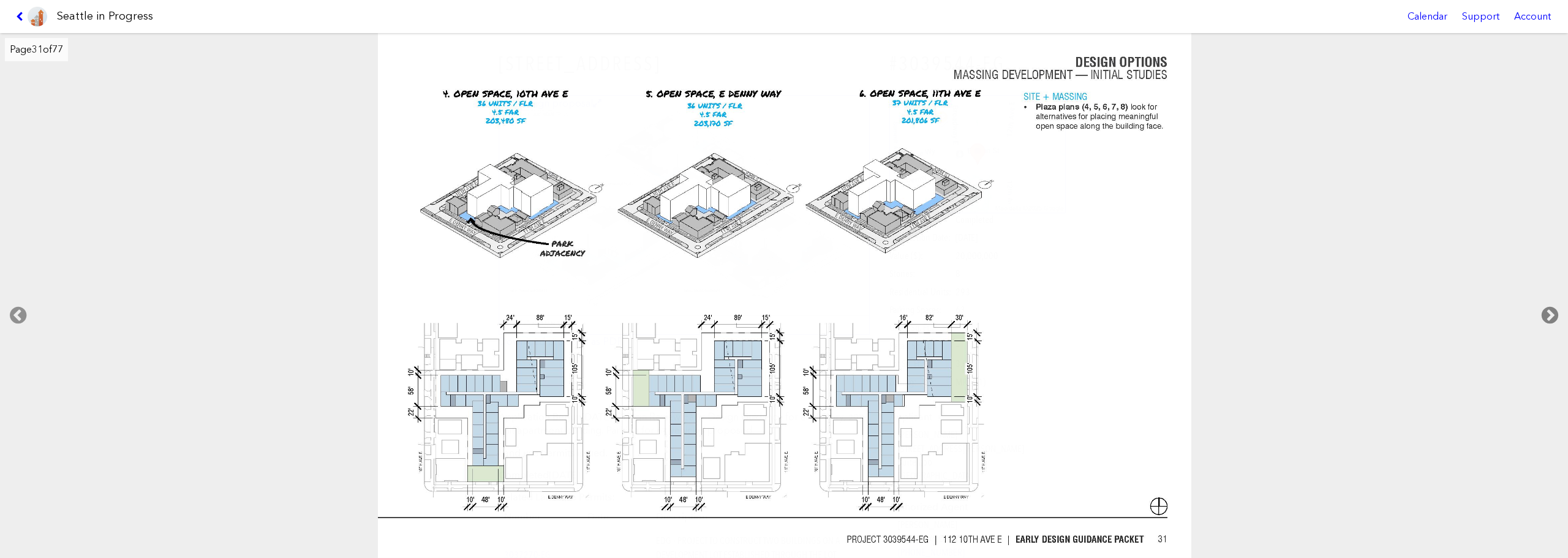
click at [1185, 314] on icon at bounding box center [1550, 315] width 36 height 39
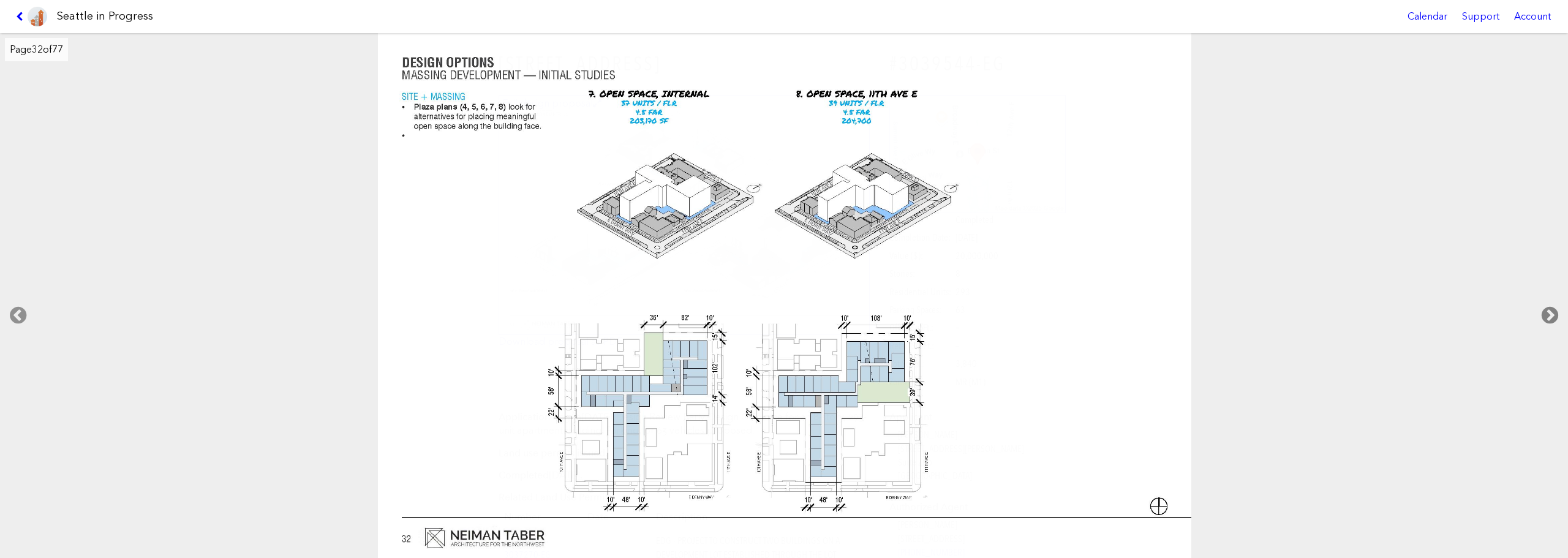
click at [1185, 314] on icon at bounding box center [1550, 315] width 36 height 39
